Goal: Complete application form: Complete application form

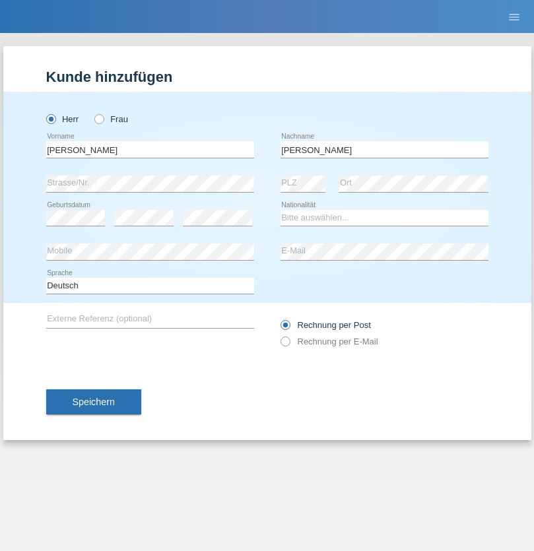
type input "[PERSON_NAME]"
select select "DE"
select select "C"
select select "31"
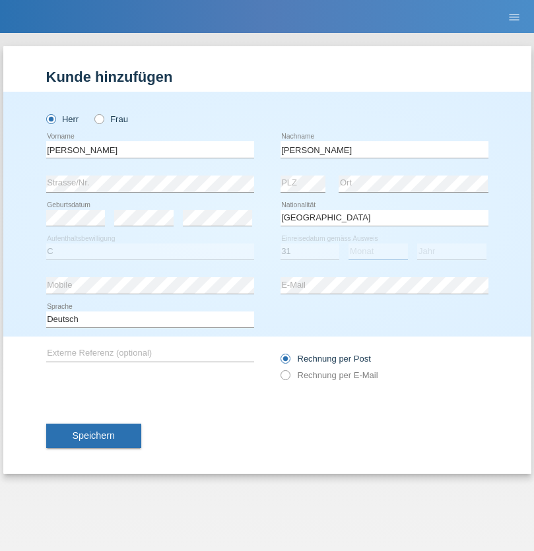
select select "10"
select select "2021"
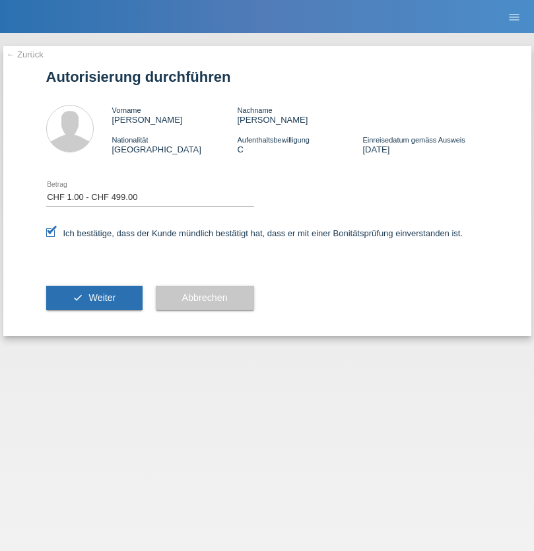
select select "1"
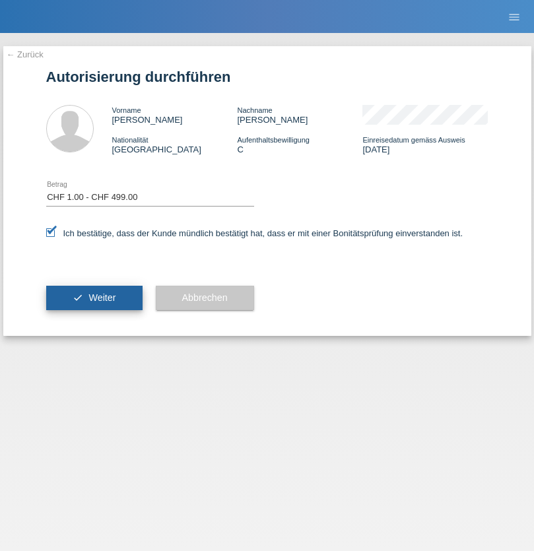
click at [94, 298] on span "Weiter" at bounding box center [101, 297] width 27 height 11
